Goal: Task Accomplishment & Management: Manage account settings

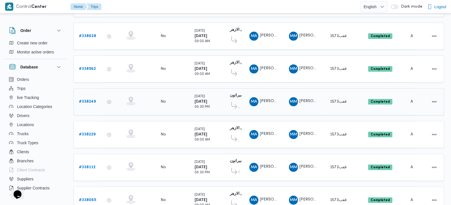
scroll to position [166, 0]
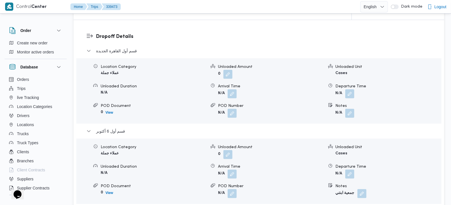
scroll to position [532, 0]
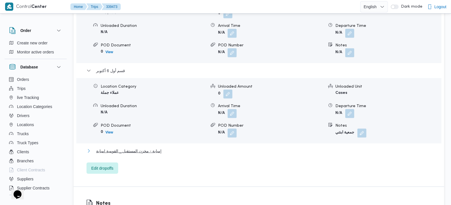
click at [120, 148] on span "إمبابة - مخزن المستقبل _ القومية امبابة" at bounding box center [128, 151] width 65 height 7
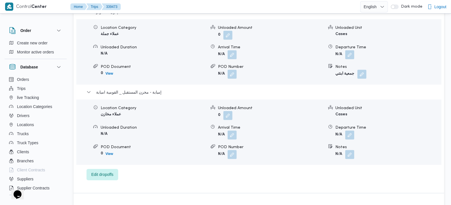
scroll to position [598, 0]
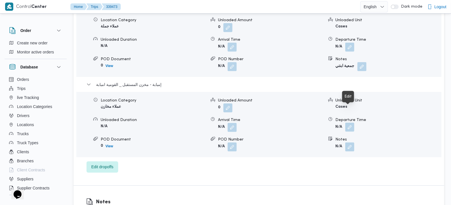
click at [350, 123] on button "button" at bounding box center [349, 127] width 9 height 9
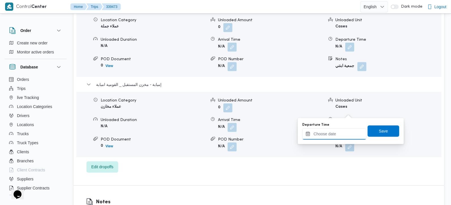
click at [345, 132] on input "Departure Time" at bounding box center [334, 133] width 64 height 11
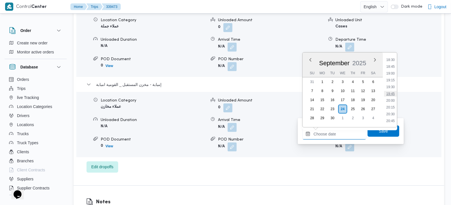
scroll to position [469, 0]
click at [389, 66] on li "17:30" at bounding box center [390, 66] width 13 height 6
type input "24/09/2025 17:30"
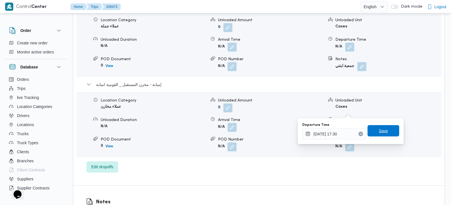
click at [379, 133] on span "Save" at bounding box center [383, 130] width 9 height 7
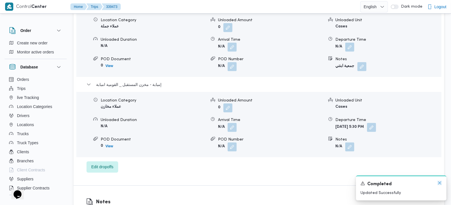
click at [438, 184] on icon "Dismiss toast" at bounding box center [439, 182] width 3 height 3
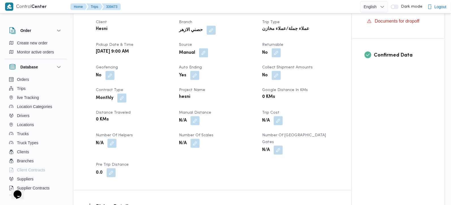
scroll to position [199, 0]
click at [194, 116] on button "button" at bounding box center [194, 120] width 9 height 9
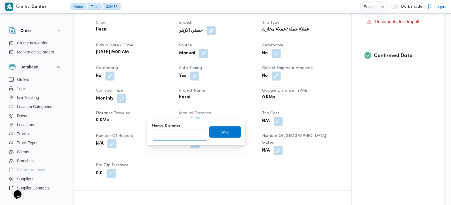
click at [186, 132] on input "Manual Distance" at bounding box center [180, 134] width 56 height 11
type input "120"
click at [209, 133] on span "Save" at bounding box center [225, 131] width 32 height 11
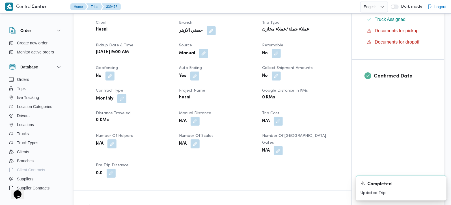
scroll to position [0, 0]
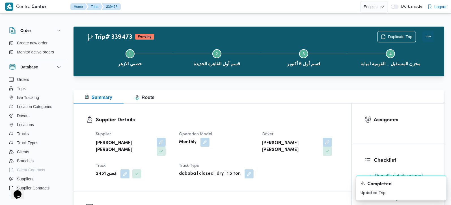
click at [429, 37] on button "Actions" at bounding box center [427, 36] width 11 height 11
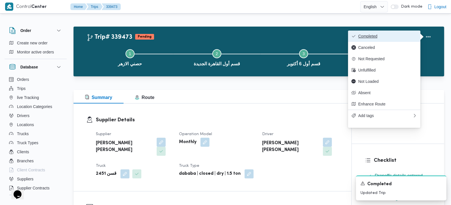
click at [402, 37] on span "Completed" at bounding box center [387, 36] width 59 height 5
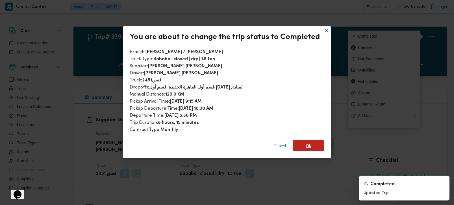
click at [310, 140] on span "Ok" at bounding box center [309, 145] width 32 height 11
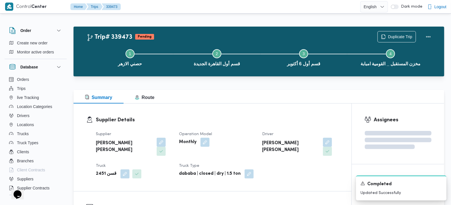
click at [281, 108] on div "Supplier Details Supplier محمود محمد احمد محمود خشان Operation Model Monthly Dr…" at bounding box center [212, 147] width 278 height 88
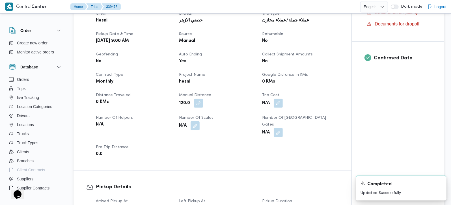
scroll to position [199, 0]
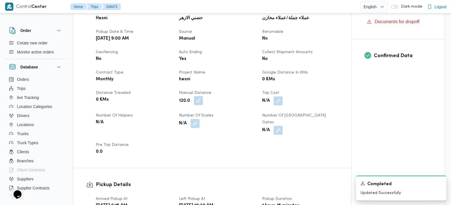
click at [201, 99] on button "button" at bounding box center [198, 100] width 9 height 9
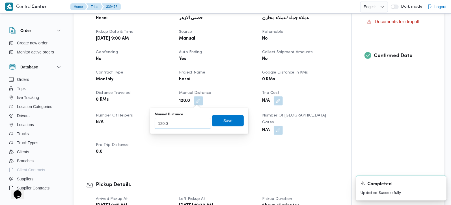
drag, startPoint x: 176, startPoint y: 119, endPoint x: 140, endPoint y: 129, distance: 37.8
type input "209"
click at [231, 125] on span "Save" at bounding box center [228, 120] width 32 height 11
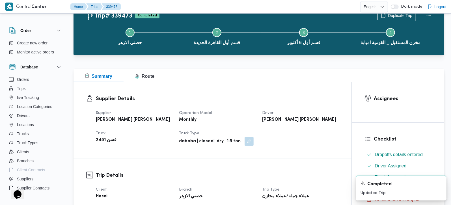
scroll to position [0, 0]
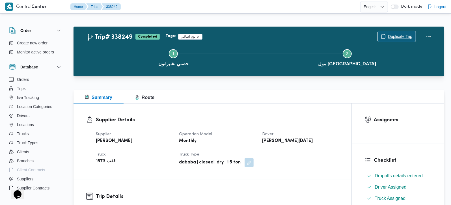
click at [391, 34] on span "Duplicate Trip" at bounding box center [400, 36] width 24 height 7
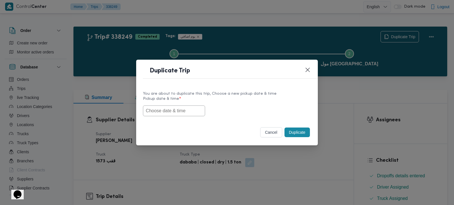
click at [185, 112] on input "text" at bounding box center [174, 110] width 62 height 11
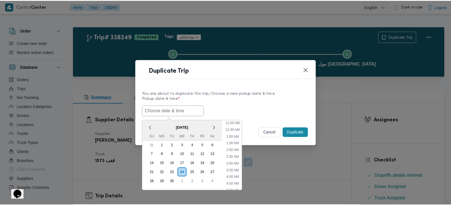
scroll to position [233, 0]
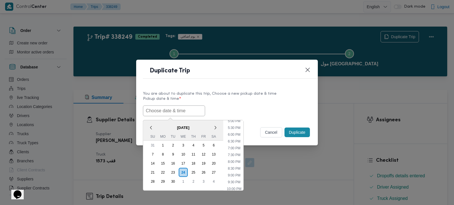
click at [158, 126] on span "[DATE]" at bounding box center [183, 127] width 80 height 10
click at [235, 127] on li "5:30 PM" at bounding box center [234, 128] width 17 height 6
type input "24/09/2025 5:30PM"
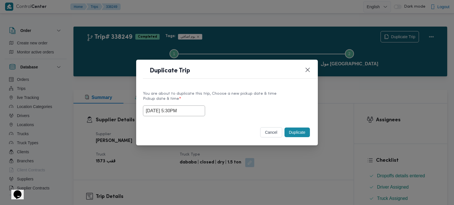
click at [298, 132] on button "Duplicate" at bounding box center [297, 132] width 25 height 10
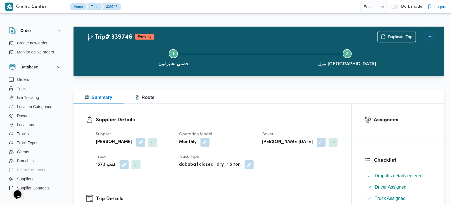
click at [426, 35] on button "Actions" at bounding box center [427, 36] width 11 height 11
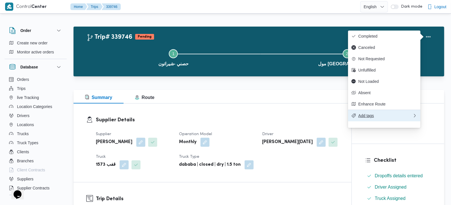
click at [382, 118] on span "Add tags" at bounding box center [385, 115] width 54 height 5
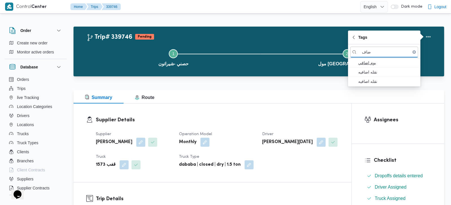
type input "ضاف"
click at [371, 62] on span "يوم اضافي" at bounding box center [387, 62] width 59 height 7
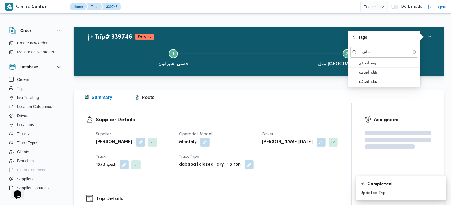
click at [307, 93] on div "Summary Route" at bounding box center [258, 97] width 370 height 14
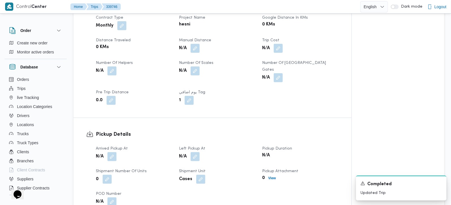
scroll to position [266, 0]
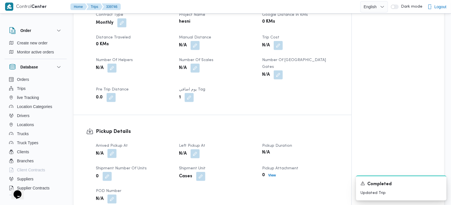
click at [112, 150] on button "button" at bounding box center [111, 153] width 9 height 9
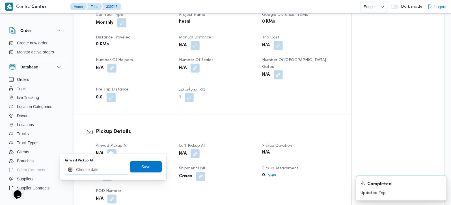
click at [109, 170] on input "Arrived Pickup At" at bounding box center [97, 169] width 64 height 11
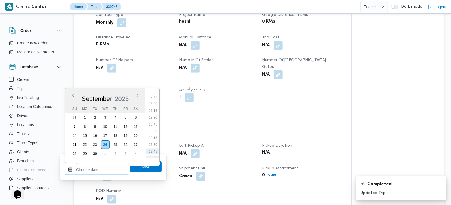
scroll to position [469, 0]
click at [151, 101] on li "17:30" at bounding box center [152, 102] width 13 height 6
type input "24/09/2025 17:30"
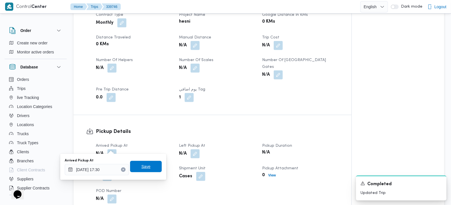
click at [141, 166] on span "Save" at bounding box center [145, 166] width 9 height 7
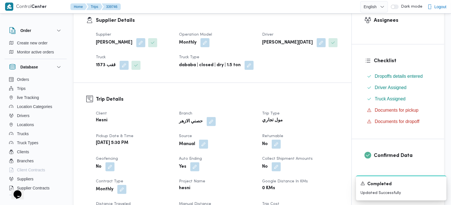
scroll to position [0, 0]
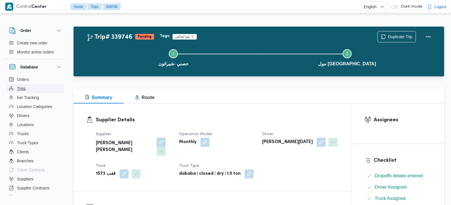
click at [21, 87] on span "Trips" at bounding box center [21, 88] width 9 height 7
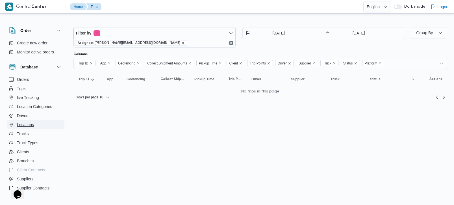
click at [31, 125] on span "Locations" at bounding box center [25, 124] width 17 height 7
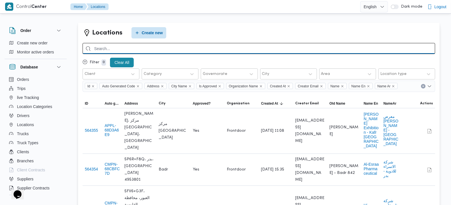
click at [133, 47] on input "search" at bounding box center [259, 48] width 352 height 11
type input "حصني"
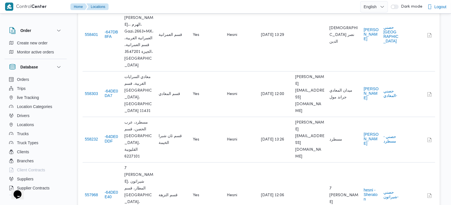
scroll to position [233, 0]
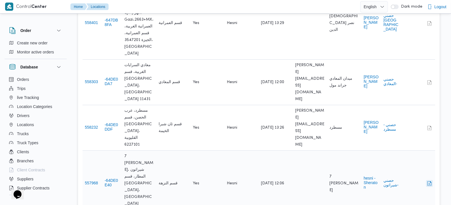
click at [429, 180] on button "button" at bounding box center [429, 183] width 7 height 7
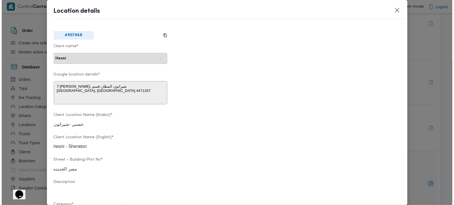
scroll to position [226, 0]
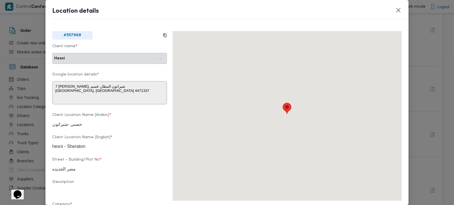
type textarea "7 الخليلي، شيراتون المطار، قسم النزهة، محافظة القاهرة‬ 4471337، مصر"
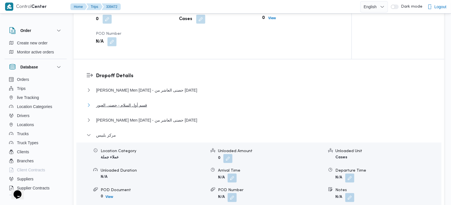
scroll to position [432, 0]
click at [107, 132] on span "مركز بلبيس" at bounding box center [106, 135] width 20 height 7
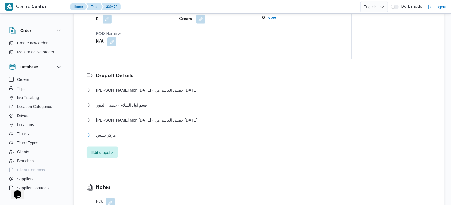
click at [107, 132] on span "مركز بلبيس" at bounding box center [106, 135] width 20 height 7
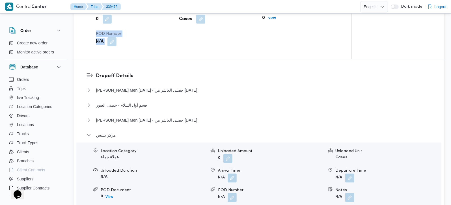
drag, startPoint x: 362, startPoint y: 33, endPoint x: 333, endPoint y: 33, distance: 29.1
click at [339, 59] on div "Dropoff Details Thany Ashr Men Ramadan - حصنى العاشر من رمضان Location Category…" at bounding box center [258, 147] width 370 height 177
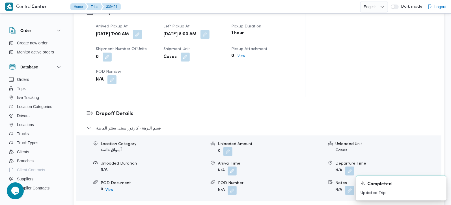
scroll to position [532, 0]
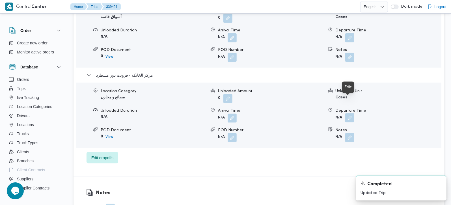
click at [346, 113] on button "button" at bounding box center [349, 117] width 9 height 9
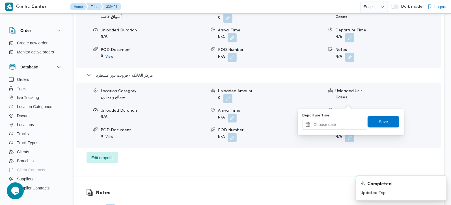
click at [341, 129] on input "Departure Time" at bounding box center [334, 124] width 64 height 11
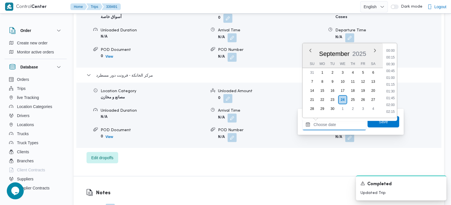
scroll to position [522, 0]
click at [390, 65] on li "19:45" at bounding box center [390, 64] width 13 height 6
type input "[DATE] 19:45"
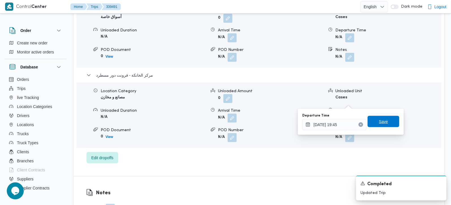
click at [388, 120] on span "Save" at bounding box center [383, 121] width 32 height 11
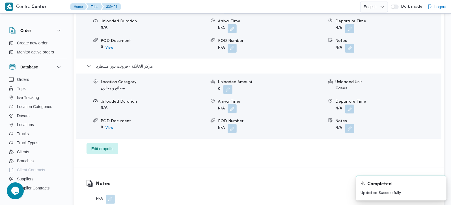
click at [233, 105] on button "button" at bounding box center [231, 108] width 9 height 9
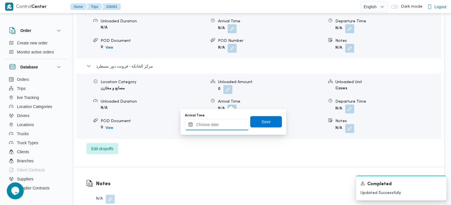
click at [231, 125] on input "Arrival Time" at bounding box center [217, 124] width 64 height 11
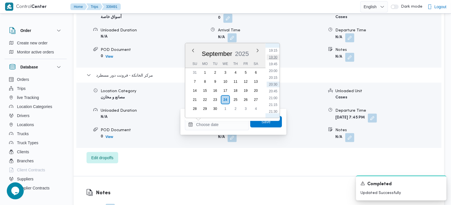
click at [270, 59] on li "19:30" at bounding box center [272, 58] width 13 height 6
type input "24/09/2025 19:30"
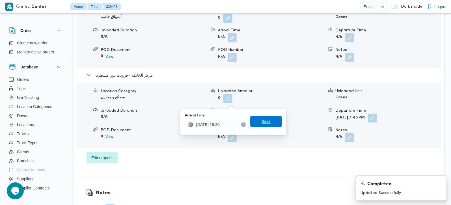
click at [263, 122] on span "Save" at bounding box center [265, 121] width 9 height 7
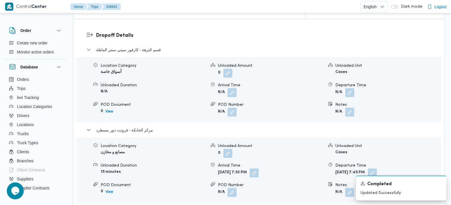
scroll to position [465, 0]
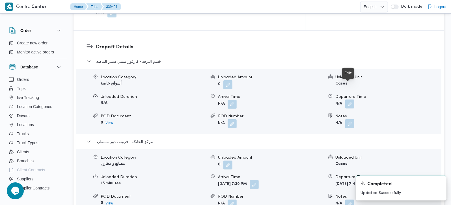
click at [349, 99] on button "button" at bounding box center [349, 103] width 9 height 9
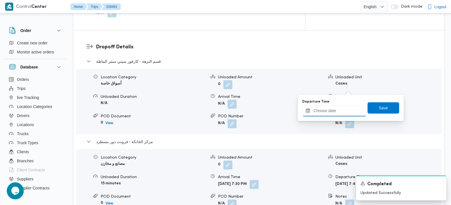
drag, startPoint x: 340, startPoint y: 111, endPoint x: 343, endPoint y: 114, distance: 4.4
click at [340, 111] on input "Departure Time" at bounding box center [334, 110] width 64 height 11
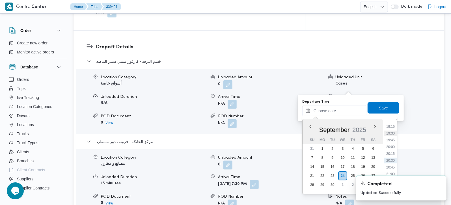
scroll to position [489, 0]
click at [392, 155] on ul "00:00 00:15 00:30 00:45 01:00 01:15 01:30 01:45 02:00 02:15 02:30 02:45 03:00 0…" at bounding box center [390, 157] width 13 height 66
click at [391, 151] on li "19:00" at bounding box center [390, 153] width 13 height 6
type input "24/09/2025 19:00"
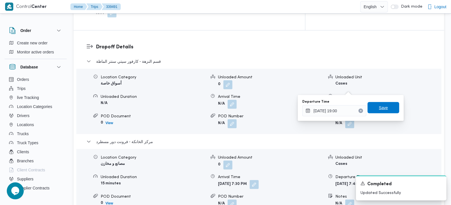
click at [380, 108] on span "Save" at bounding box center [383, 107] width 9 height 7
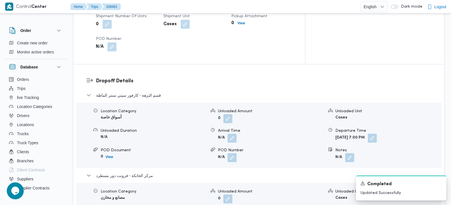
scroll to position [432, 0]
click at [234, 133] on button "button" at bounding box center [231, 137] width 9 height 9
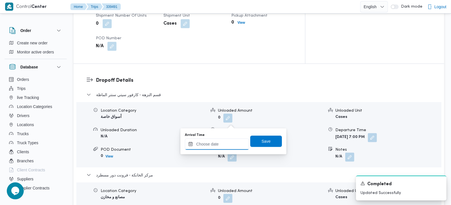
click at [227, 141] on input "Arrival Time" at bounding box center [217, 143] width 64 height 11
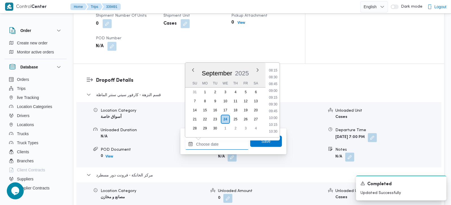
scroll to position [223, 0]
click at [272, 79] on li "08:30" at bounding box center [272, 78] width 13 height 6
type input "24/09/2025 08:30"
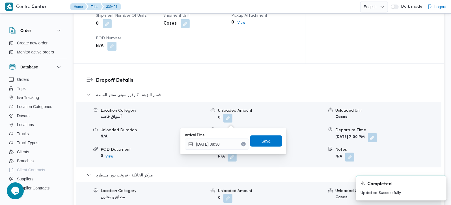
click at [263, 143] on span "Save" at bounding box center [265, 141] width 9 height 7
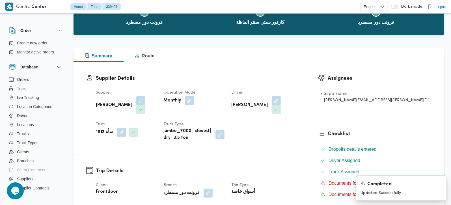
scroll to position [0, 0]
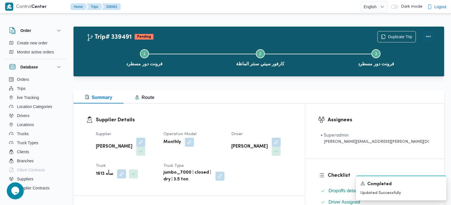
click at [424, 37] on button "Actions" at bounding box center [427, 36] width 11 height 11
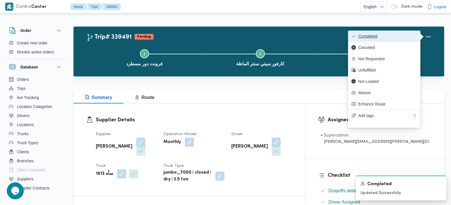
click at [391, 38] on span "Completed" at bounding box center [387, 36] width 59 height 5
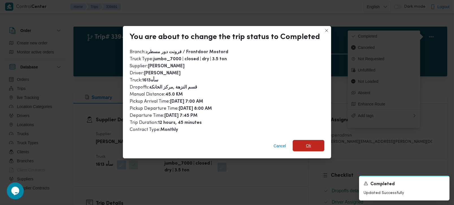
click at [307, 142] on span "Ok" at bounding box center [308, 145] width 5 height 7
